Goal: Browse casually: Explore the website without a specific task or goal

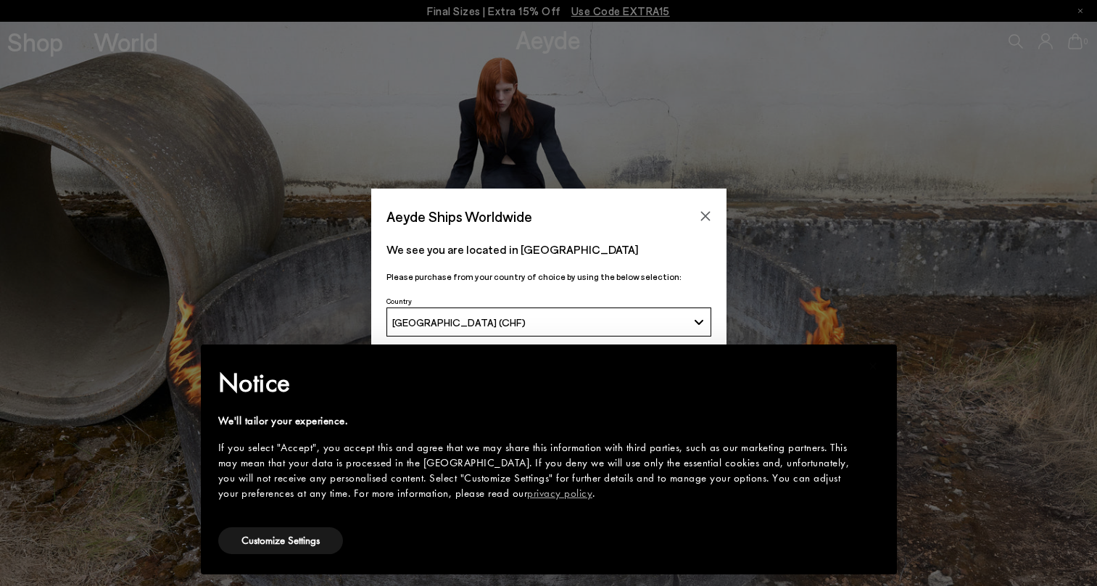
click at [705, 211] on icon "Close" at bounding box center [706, 216] width 12 height 12
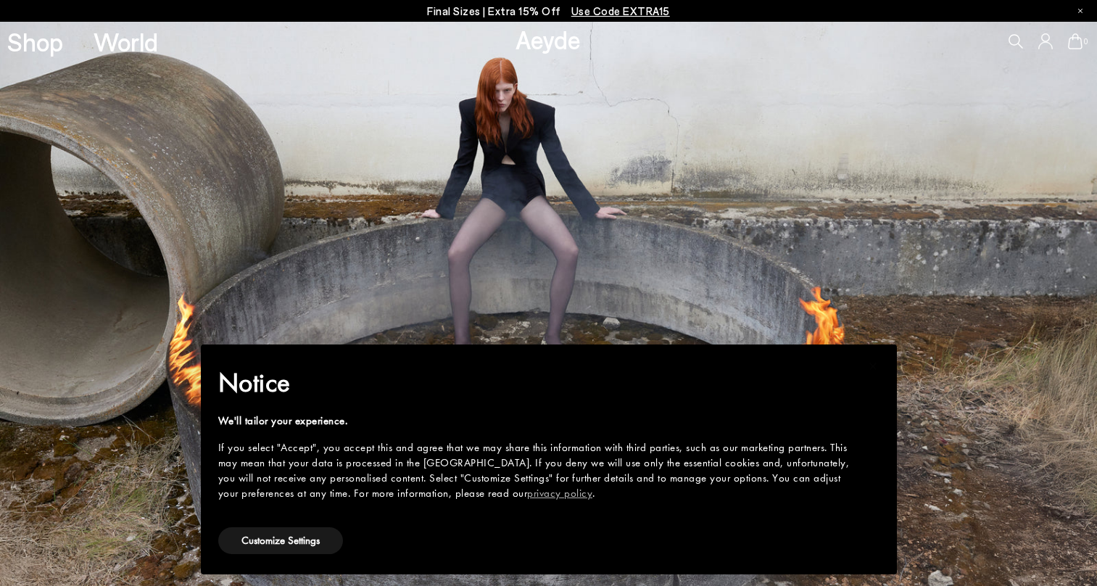
click at [705, 212] on img at bounding box center [548, 304] width 1097 height 564
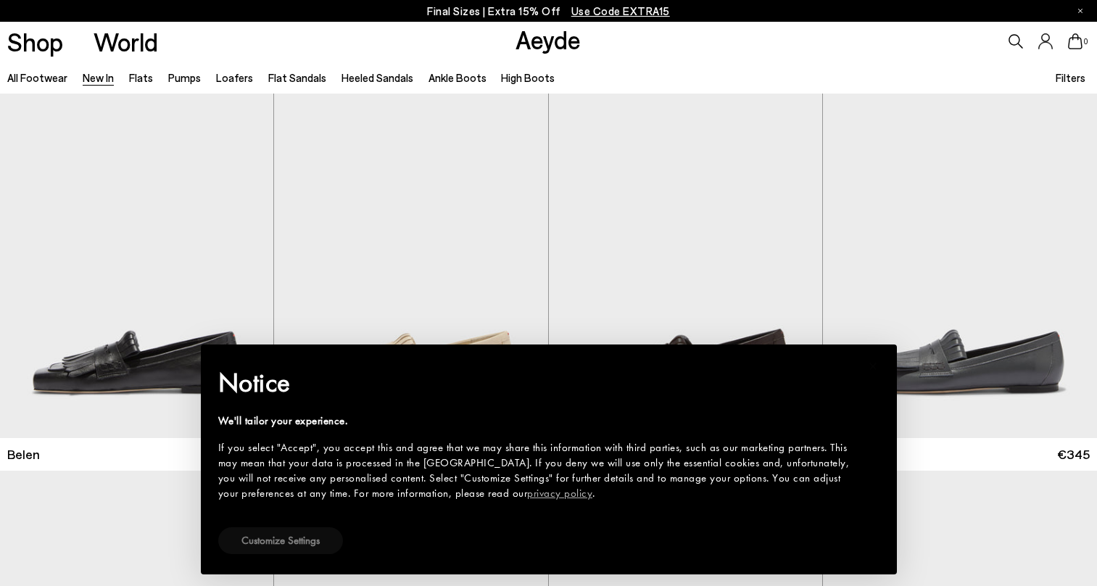
click at [281, 537] on button "Customize Settings" at bounding box center [280, 540] width 125 height 27
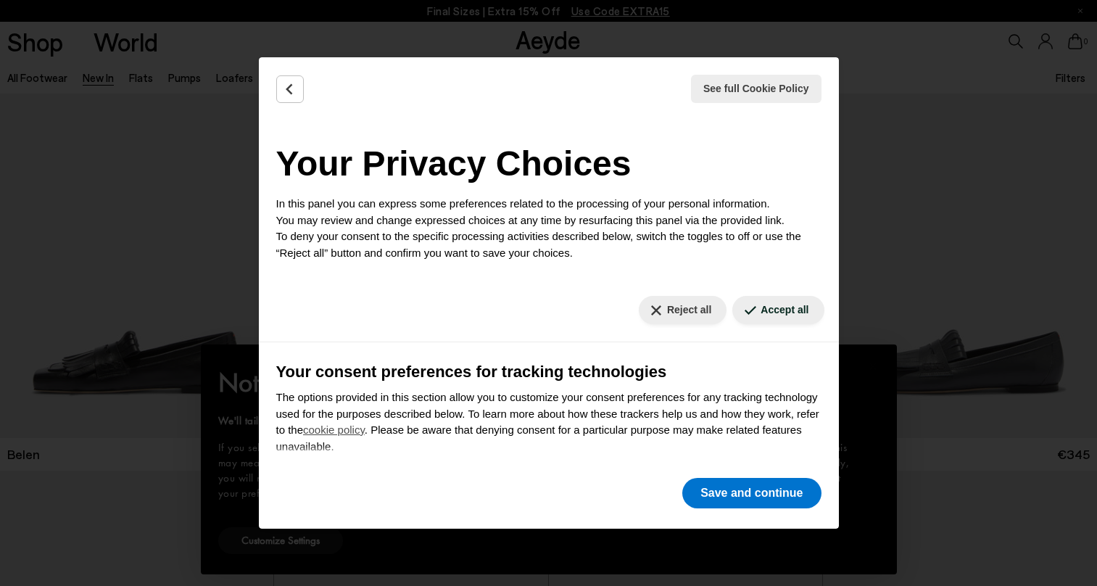
click at [307, 94] on div "See full Cookie Policy Cookie Policy" at bounding box center [549, 88] width 580 height 63
click at [758, 502] on button "Save and continue" at bounding box center [751, 493] width 138 height 30
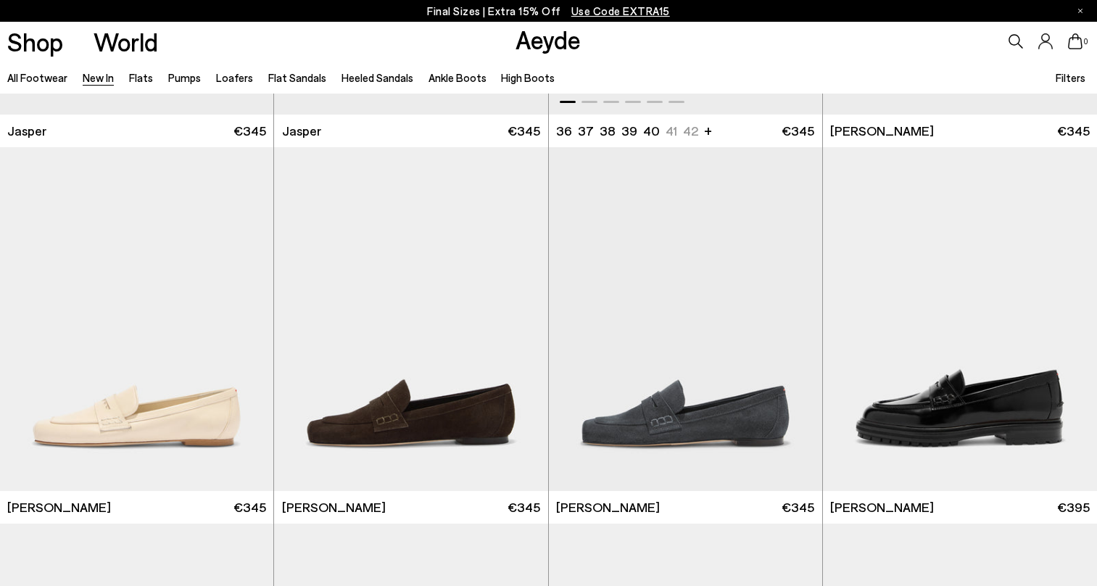
scroll to position [920, 0]
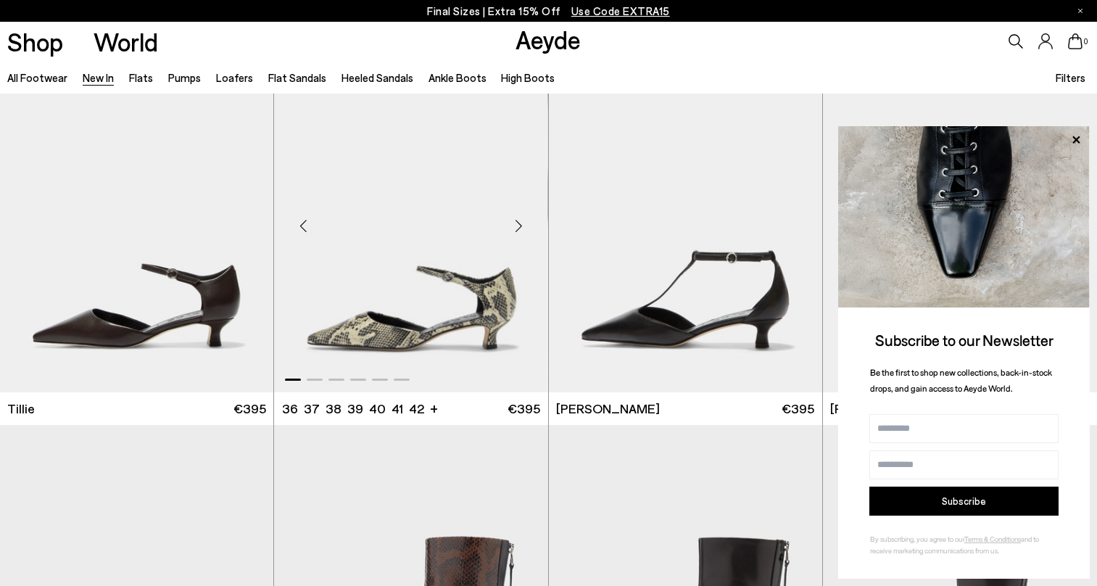
scroll to position [3240, 0]
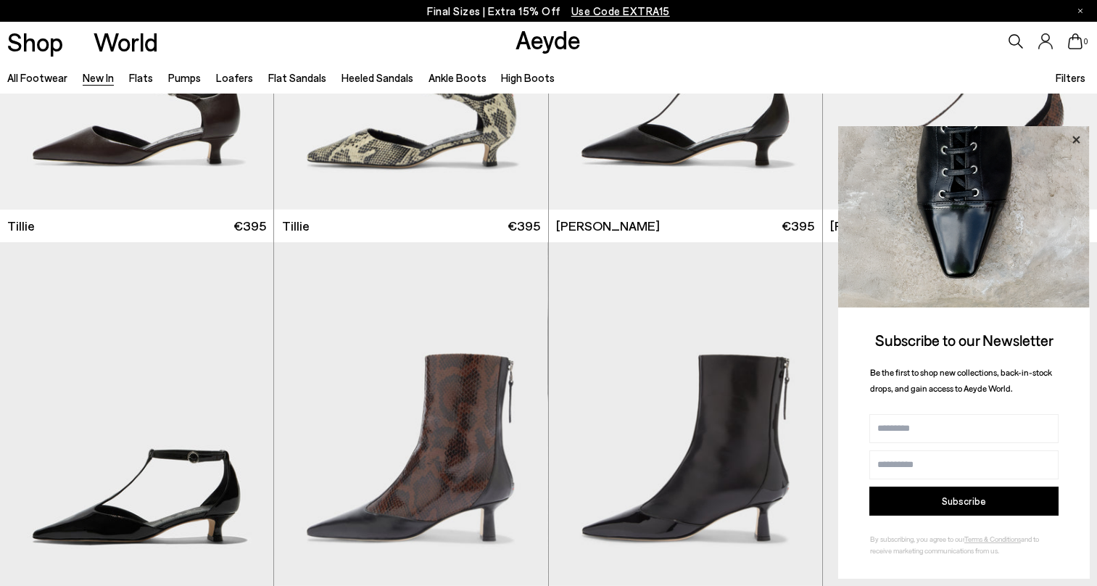
click at [1074, 141] on icon at bounding box center [1076, 140] width 19 height 19
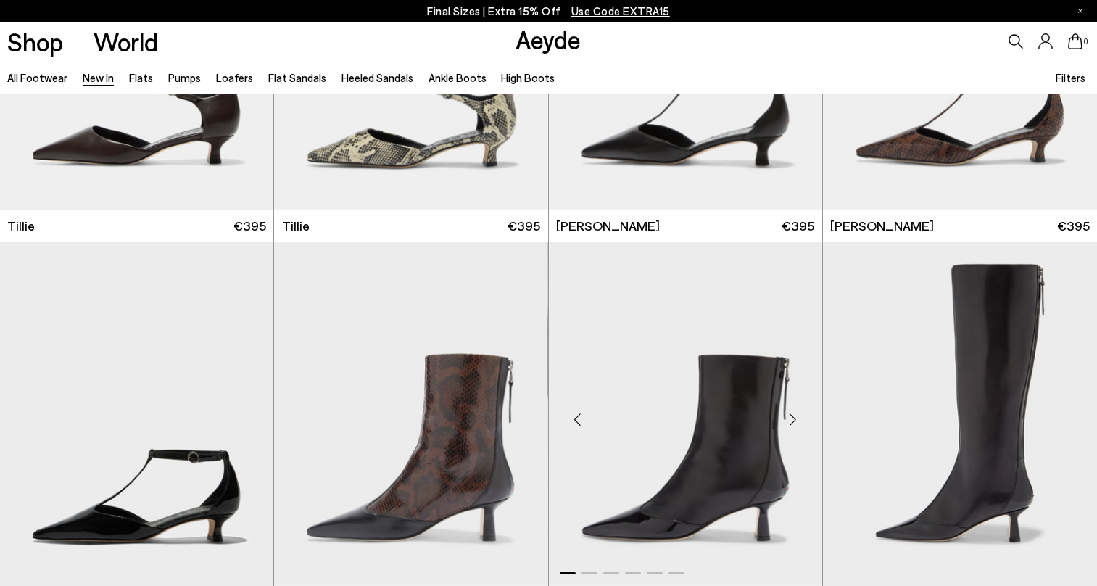
scroll to position [3426, 0]
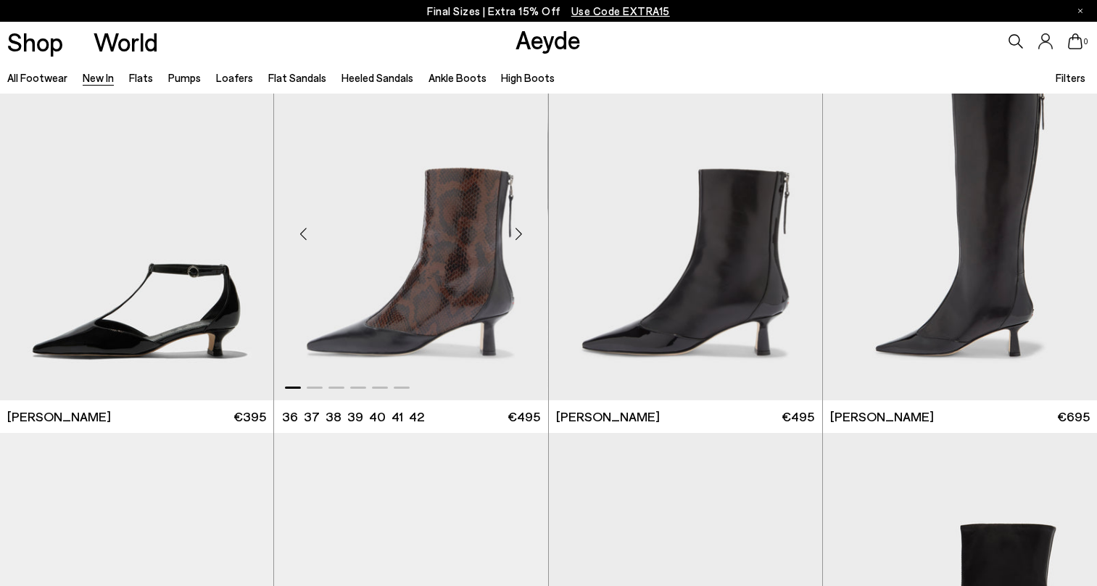
click at [518, 232] on div "Next slide" at bounding box center [519, 234] width 44 height 44
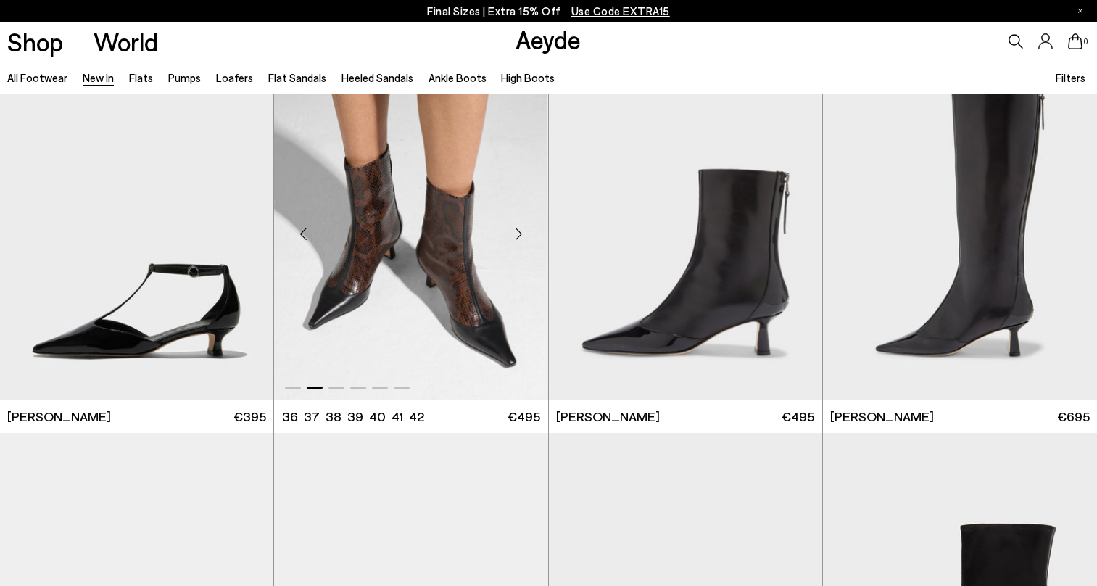
click at [518, 232] on div "Next slide" at bounding box center [519, 234] width 44 height 44
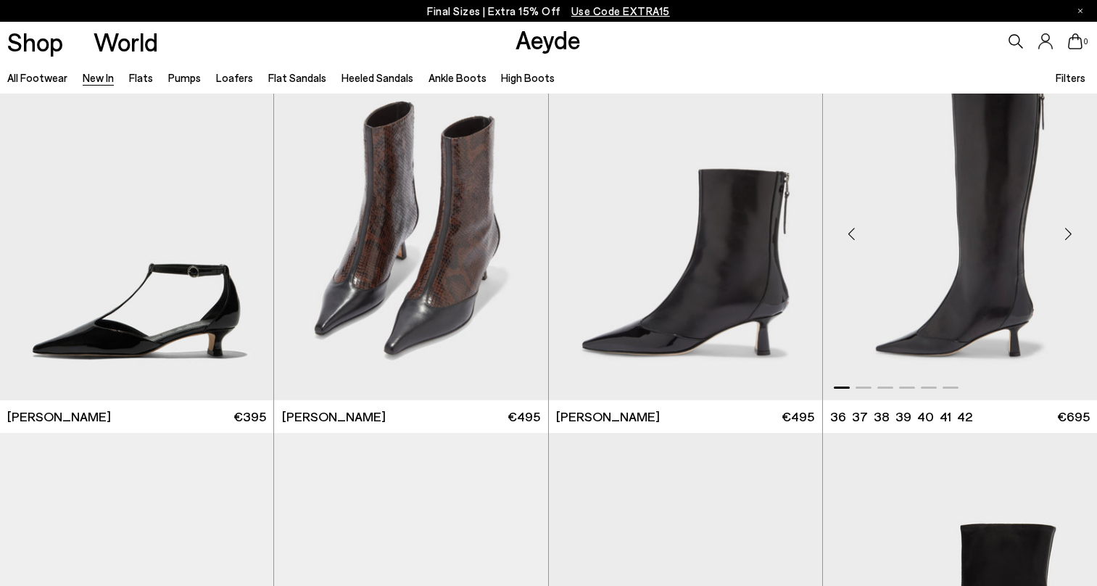
scroll to position [3765, 0]
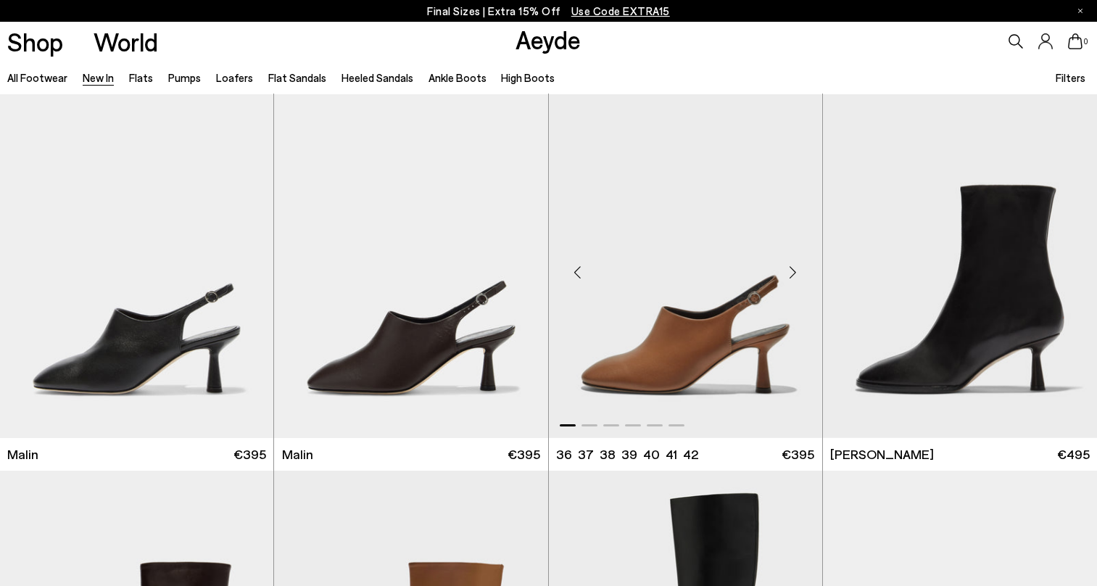
click at [795, 270] on div "Next slide" at bounding box center [793, 272] width 44 height 44
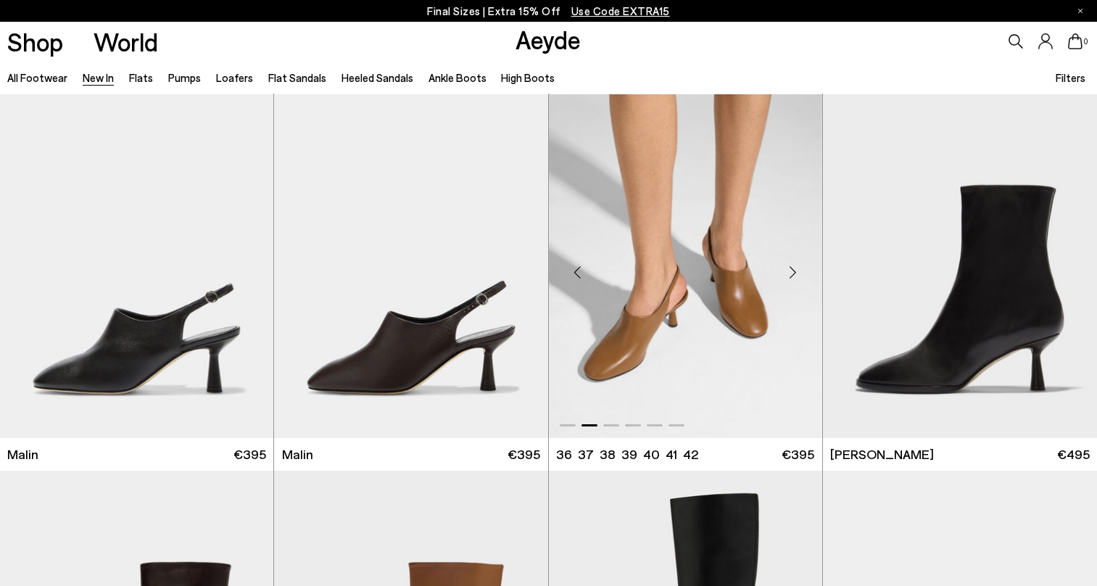
click at [795, 270] on div "Next slide" at bounding box center [793, 272] width 44 height 44
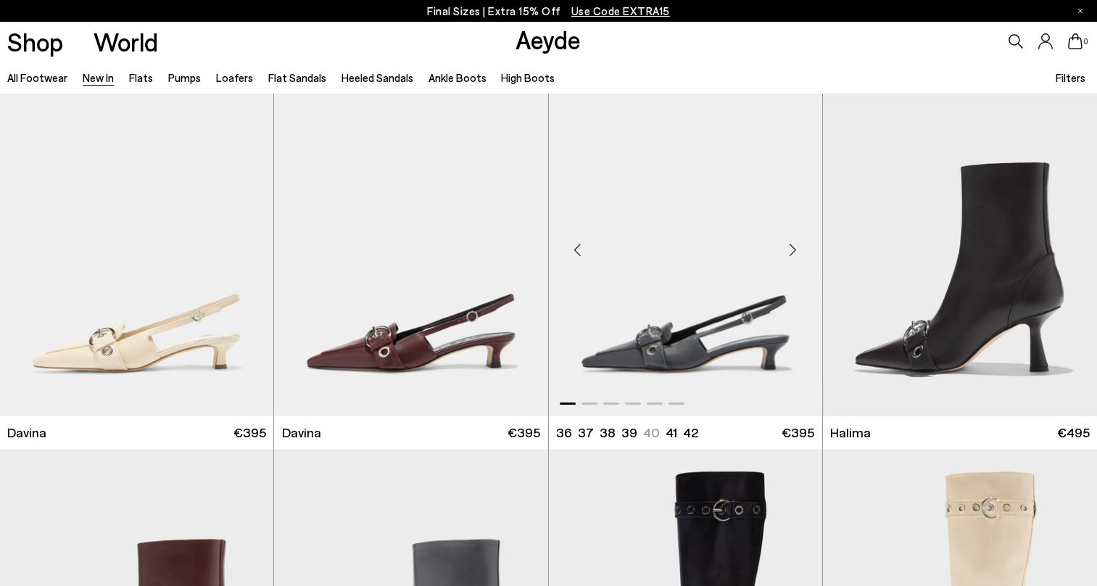
scroll to position [4585, 0]
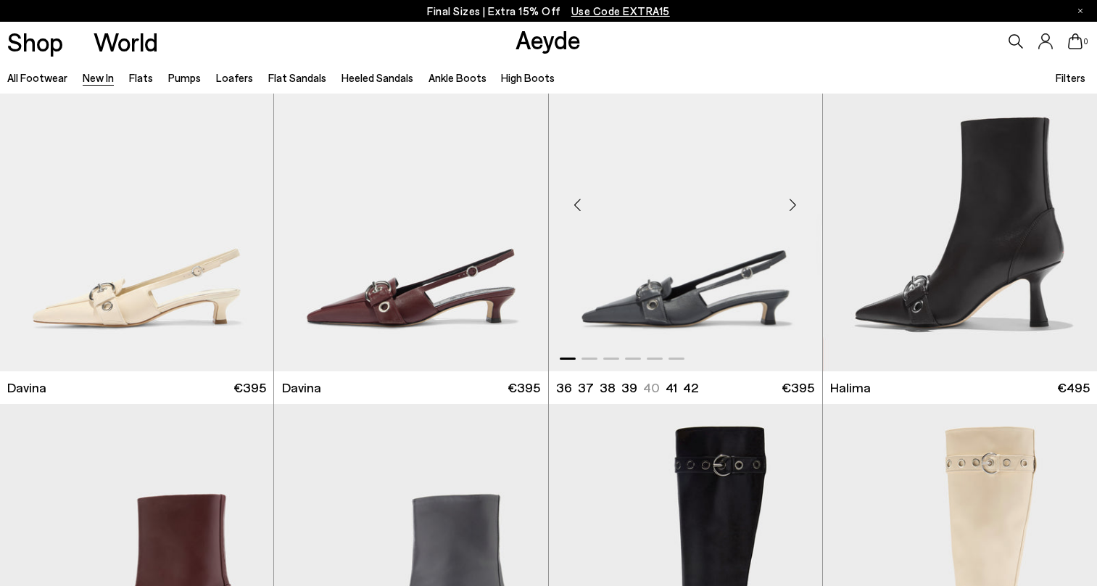
click at [787, 206] on div "Next slide" at bounding box center [793, 205] width 44 height 44
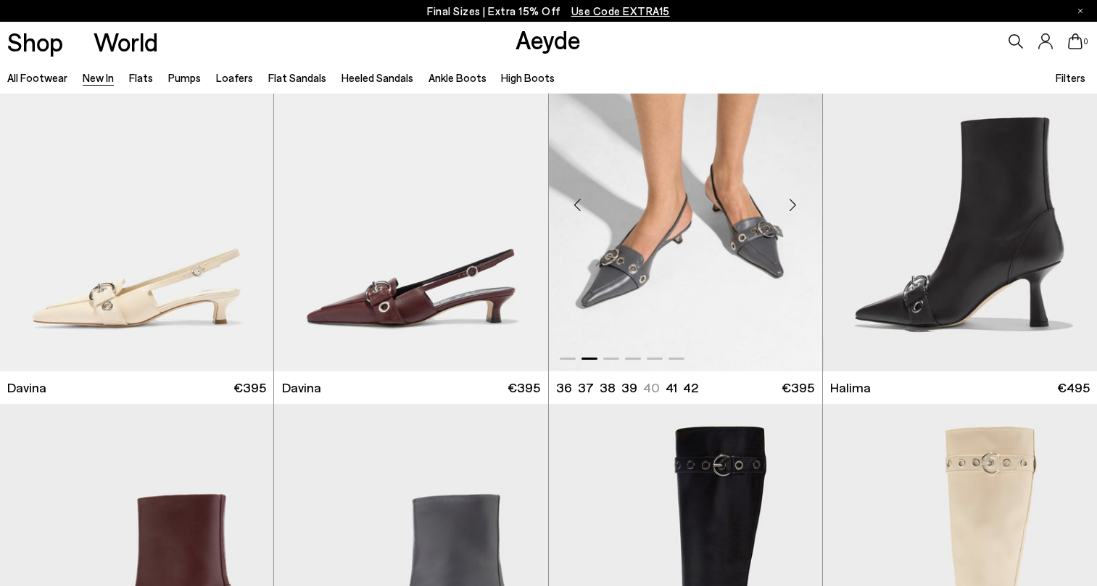
click at [789, 205] on div "Next slide" at bounding box center [793, 205] width 44 height 44
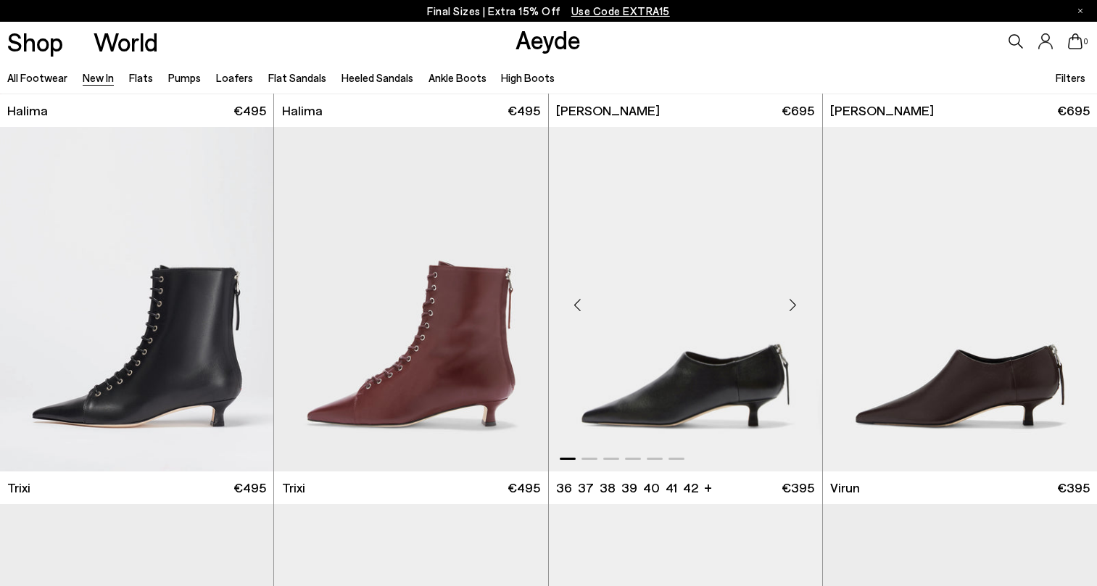
scroll to position [4652, 0]
